Goal: Task Accomplishment & Management: Manage account settings

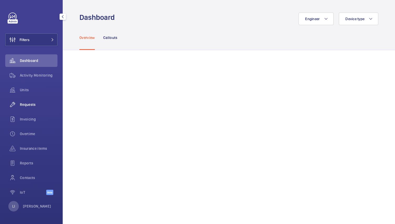
click at [29, 106] on span "Requests" at bounding box center [39, 104] width 38 height 5
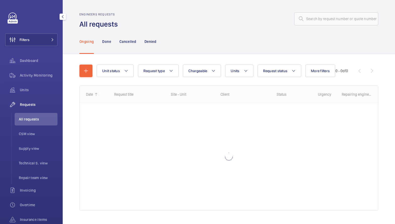
click at [34, 119] on span "All requests" at bounding box center [38, 119] width 39 height 5
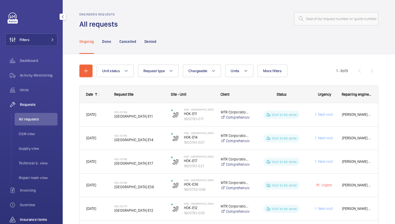
scroll to position [71, 0]
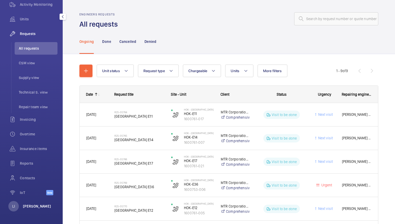
click at [33, 208] on p "[PERSON_NAME]" at bounding box center [37, 206] width 28 height 5
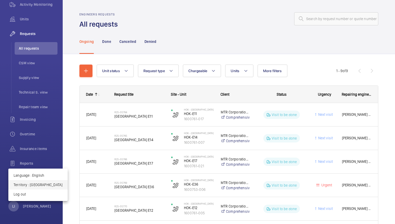
click at [40, 185] on p "Territory : [GEOGRAPHIC_DATA]" at bounding box center [38, 184] width 49 height 5
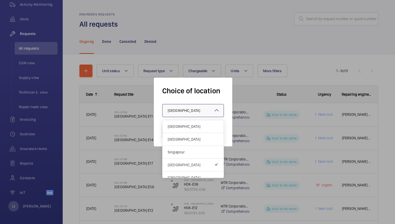
click at [189, 108] on div "× [GEOGRAPHIC_DATA]" at bounding box center [190, 110] width 45 height 5
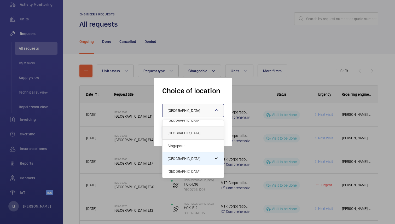
click at [187, 133] on span "[GEOGRAPHIC_DATA]" at bounding box center [193, 132] width 51 height 5
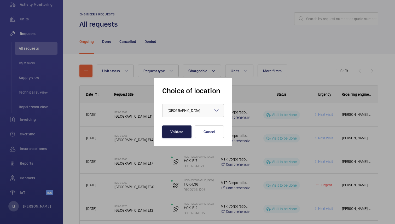
click at [185, 133] on button "Validate" at bounding box center [176, 132] width 29 height 13
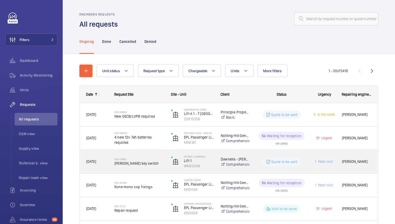
click at [160, 161] on span "Orona key switch" at bounding box center [140, 163] width 50 height 5
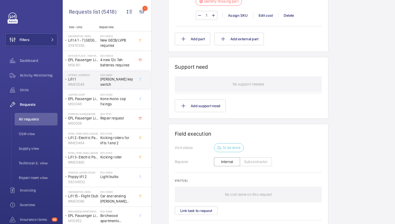
scroll to position [444, 0]
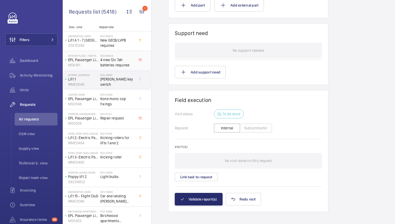
click at [129, 62] on span "4 new 12v 7ah batteries required" at bounding box center [117, 62] width 35 height 10
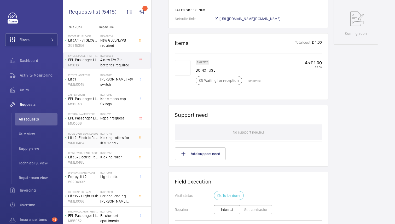
scroll to position [261, 0]
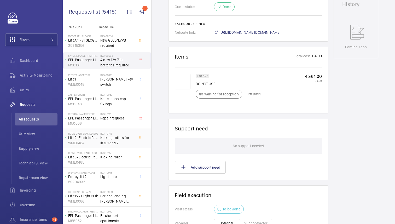
click at [117, 143] on span "Kicking rollers for lifts 1 and 2" at bounding box center [117, 140] width 35 height 10
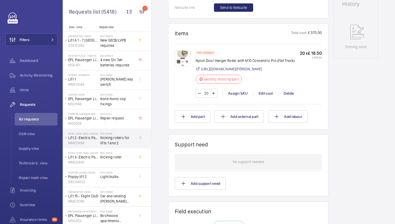
scroll to position [289, 0]
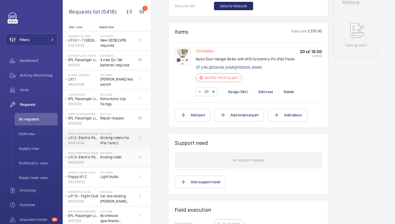
click at [124, 159] on span "Kicking roller" at bounding box center [117, 157] width 35 height 5
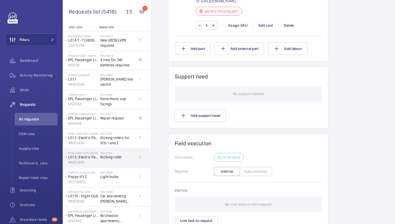
scroll to position [410, 0]
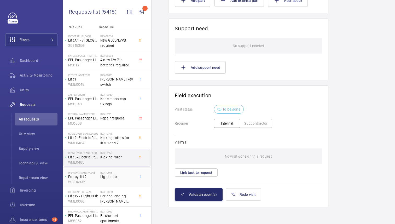
click at [107, 181] on div "R23-10608 Light bulbs" at bounding box center [117, 178] width 35 height 15
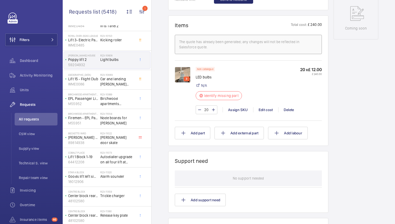
scroll to position [296, 0]
click at [130, 10] on wm-front-icon-button at bounding box center [129, 11] width 13 height 13
click at [142, 13] on div at bounding box center [197, 112] width 395 height 224
click at [142, 13] on wm-front-icon-button "1" at bounding box center [142, 11] width 13 height 13
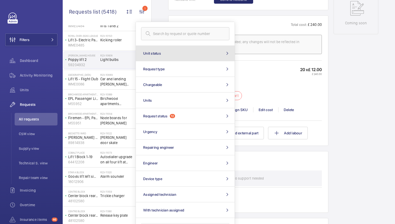
click at [169, 57] on button "Unit status" at bounding box center [185, 53] width 99 height 16
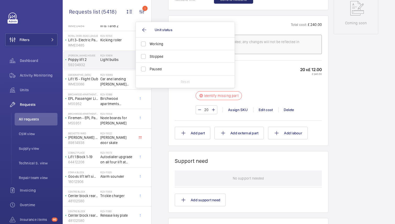
click at [156, 13] on div "Engineers requests R23-10608 A repair request was created on 2023-11-06 for LED…" at bounding box center [274, 55] width 244 height 601
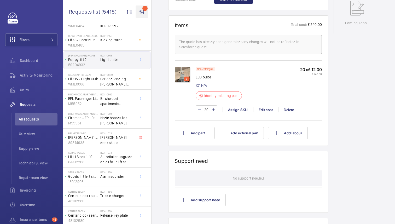
click at [141, 13] on wm-front-icon-button "1" at bounding box center [142, 11] width 13 height 13
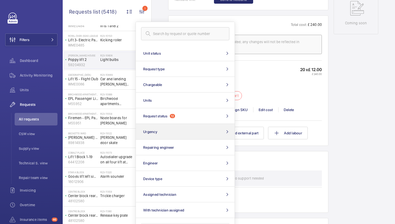
scroll to position [10, 0]
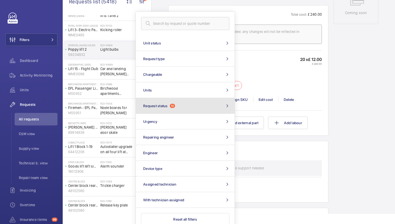
click at [159, 108] on button "Request status 12" at bounding box center [185, 106] width 99 height 16
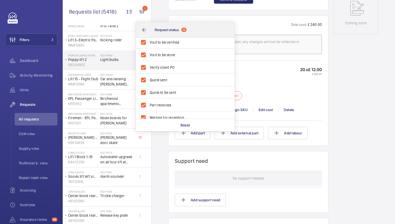
scroll to position [0, 0]
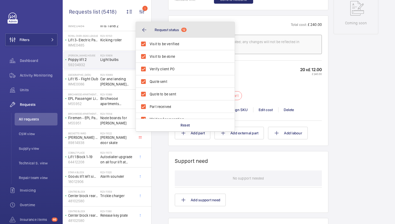
click at [142, 28] on button "Request status 12" at bounding box center [185, 30] width 99 height 16
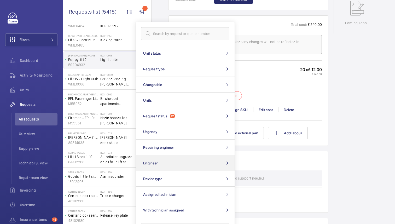
scroll to position [17, 0]
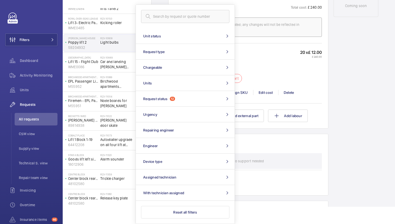
click at [341, 149] on div "Working Poppy lift 2 59204932 See recent activities Brent House 349 High Rd HA9…" at bounding box center [356, 30] width 45 height 585
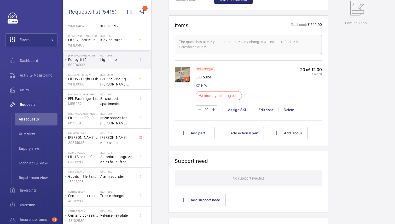
click at [158, 38] on div "Engineers requests R23-10608 A repair request was created on 2023-11-06 for LED…" at bounding box center [274, 55] width 244 height 601
click at [31, 119] on span "All requests" at bounding box center [38, 119] width 39 height 5
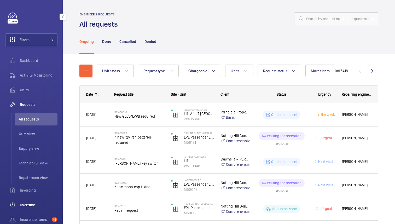
scroll to position [71, 0]
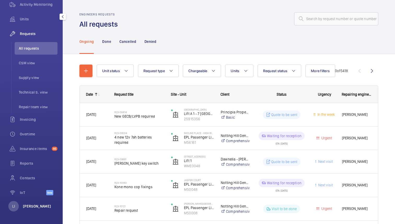
click at [30, 205] on p "[PERSON_NAME]" at bounding box center [37, 206] width 28 height 5
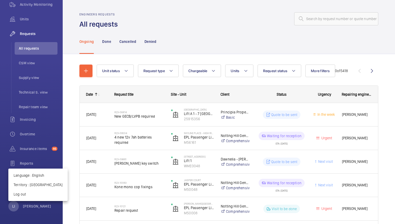
click at [159, 113] on div at bounding box center [197, 112] width 395 height 224
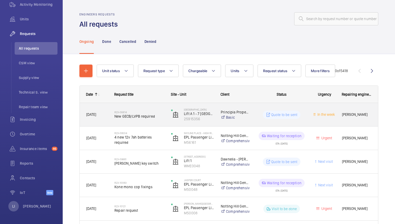
click at [159, 113] on h2 "R23-08814" at bounding box center [140, 112] width 50 height 3
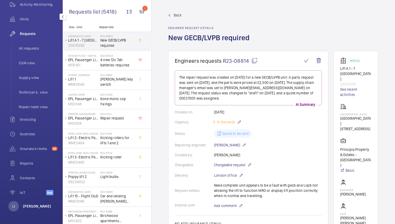
click at [33, 207] on p "[PERSON_NAME]" at bounding box center [37, 206] width 28 height 5
